Goal: Information Seeking & Learning: Learn about a topic

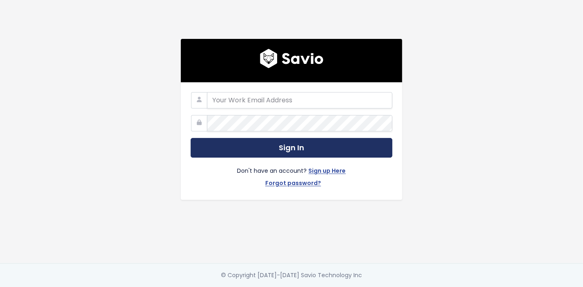
type input "[EMAIL_ADDRESS][PERSON_NAME][DOMAIN_NAME]"
click at [263, 153] on button "Sign In" at bounding box center [292, 148] width 202 height 20
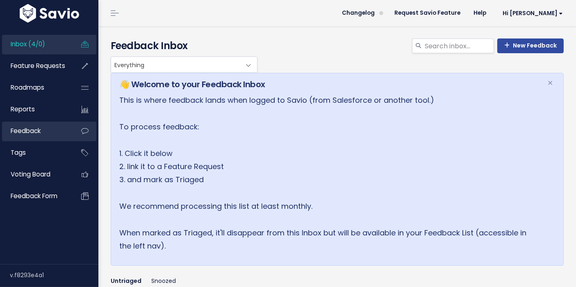
click at [48, 134] on link "Feedback" at bounding box center [35, 131] width 66 height 19
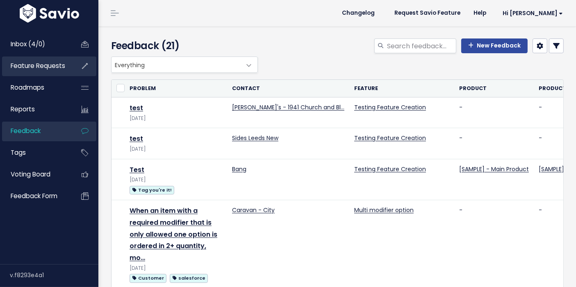
click at [41, 72] on link "Feature Requests" at bounding box center [35, 66] width 66 height 19
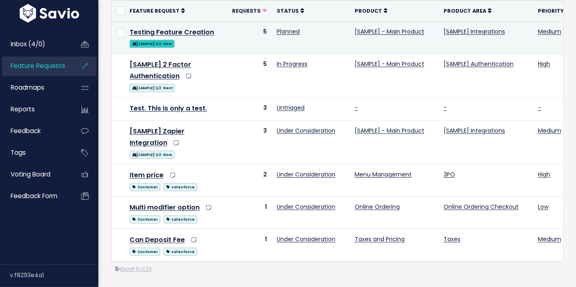
scroll to position [100, 0]
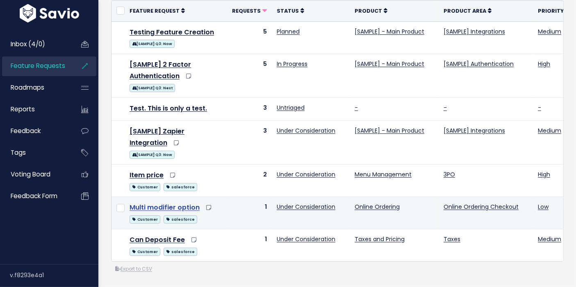
click at [155, 204] on link "Multi modifier option" at bounding box center [165, 207] width 70 height 9
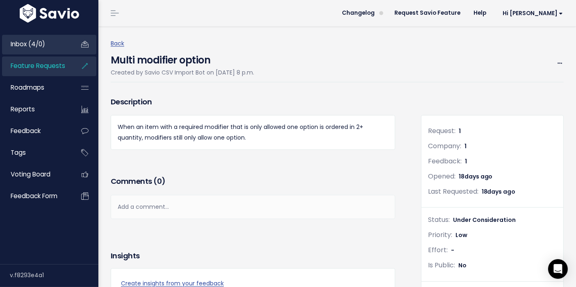
click at [46, 43] on link "Inbox (4/0)" at bounding box center [35, 44] width 66 height 19
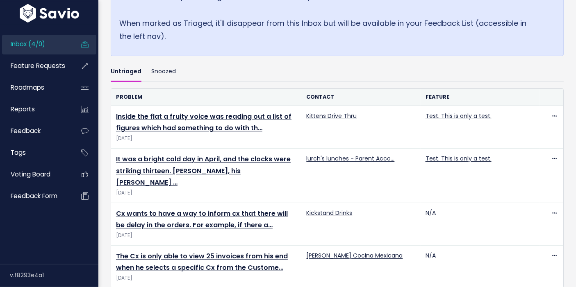
scroll to position [211, 0]
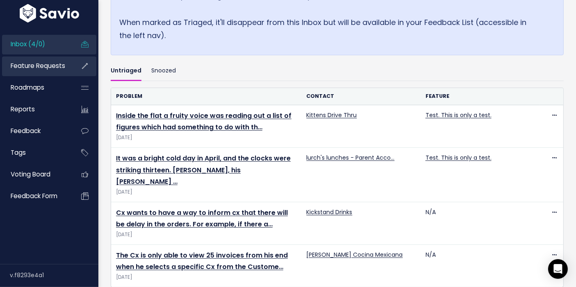
click at [54, 73] on link "Feature Requests" at bounding box center [35, 66] width 66 height 19
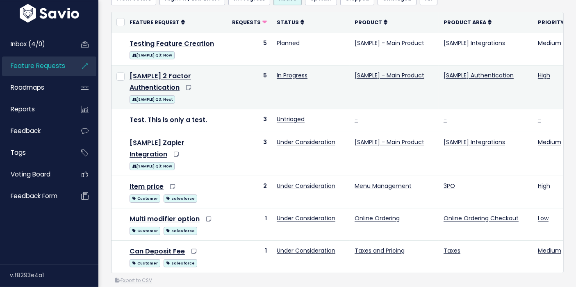
scroll to position [88, 0]
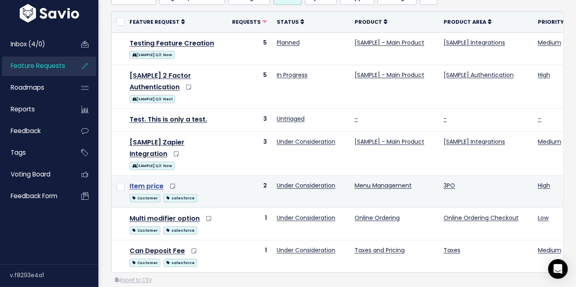
click at [147, 182] on link "Item price" at bounding box center [147, 186] width 34 height 9
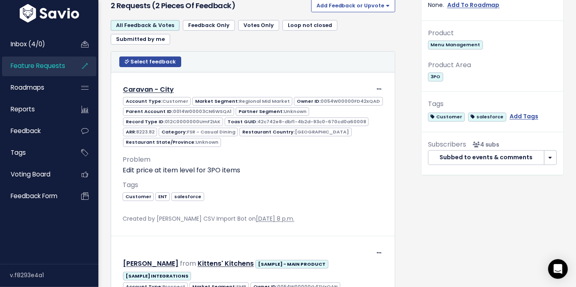
scroll to position [300, 0]
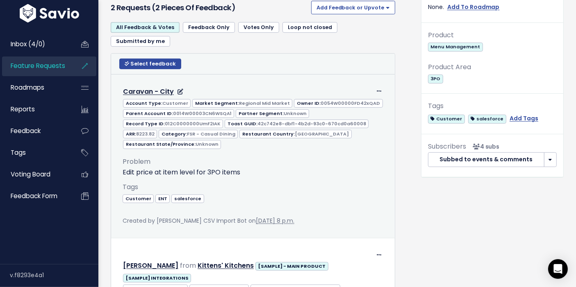
click at [330, 195] on div "Tags Customer ENT salesforce" at bounding box center [253, 199] width 261 height 34
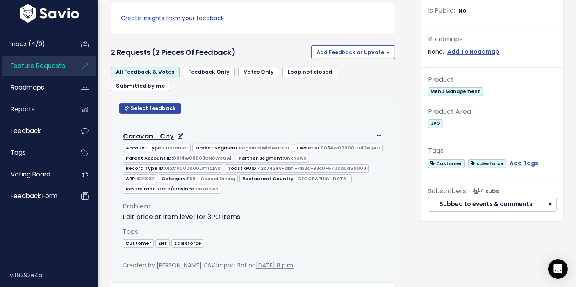
scroll to position [251, 0]
